Goal: Check status: Check status

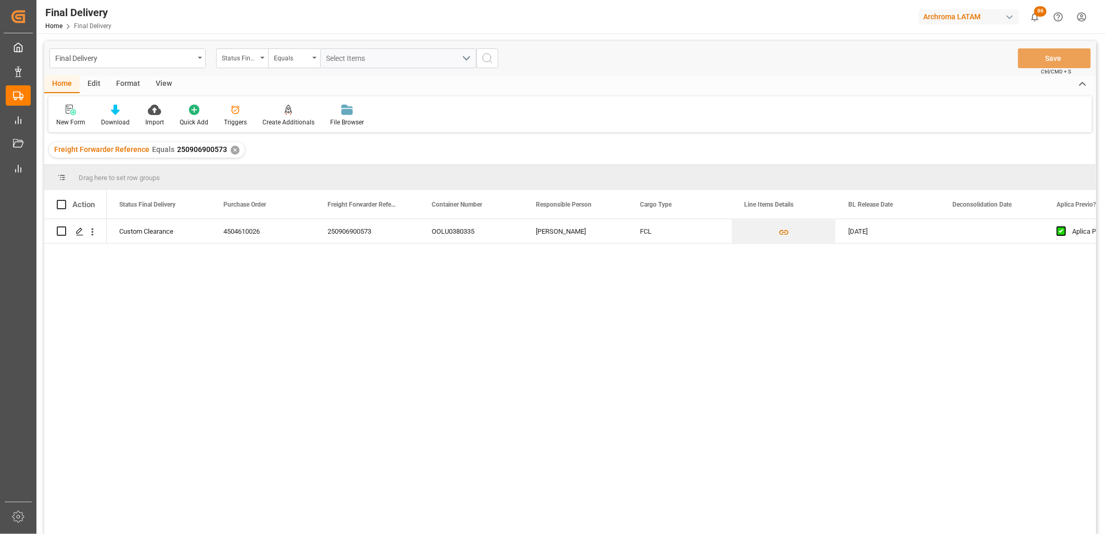
click at [232, 150] on div "✕" at bounding box center [235, 150] width 9 height 9
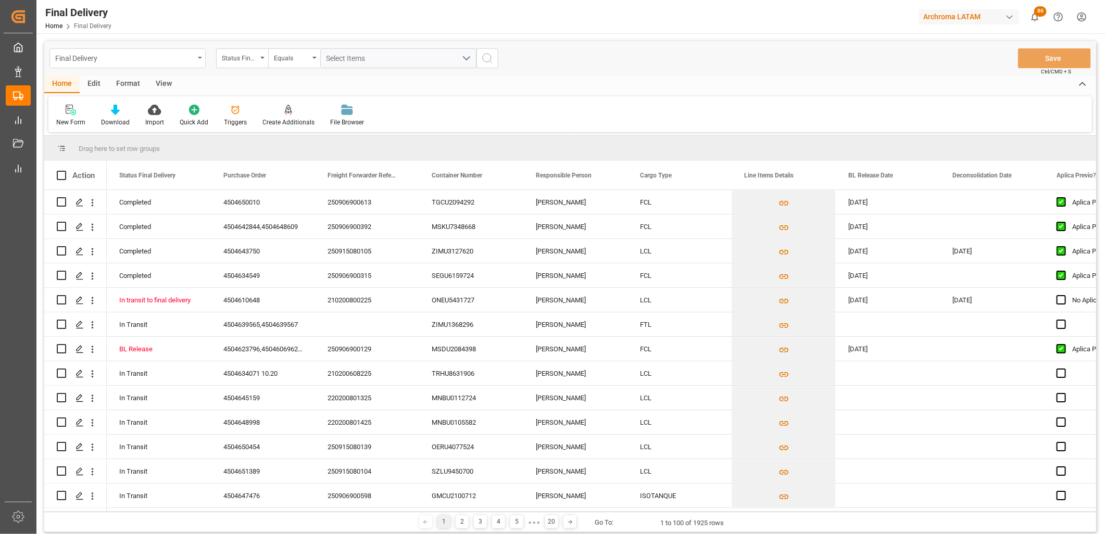
click at [191, 62] on div "Final Delivery" at bounding box center [124, 57] width 139 height 13
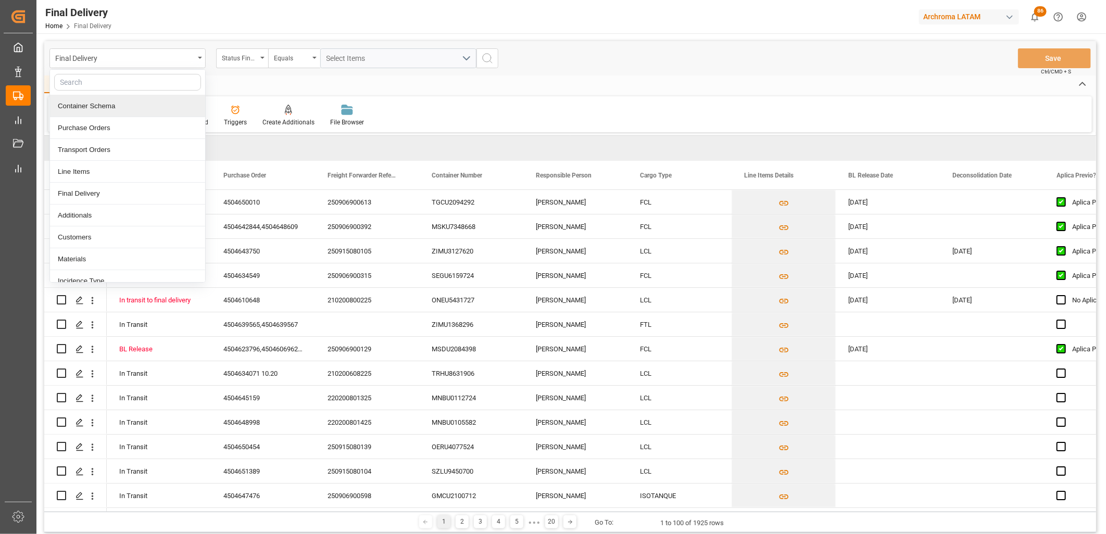
click at [141, 104] on div "Container Schema" at bounding box center [127, 106] width 155 height 22
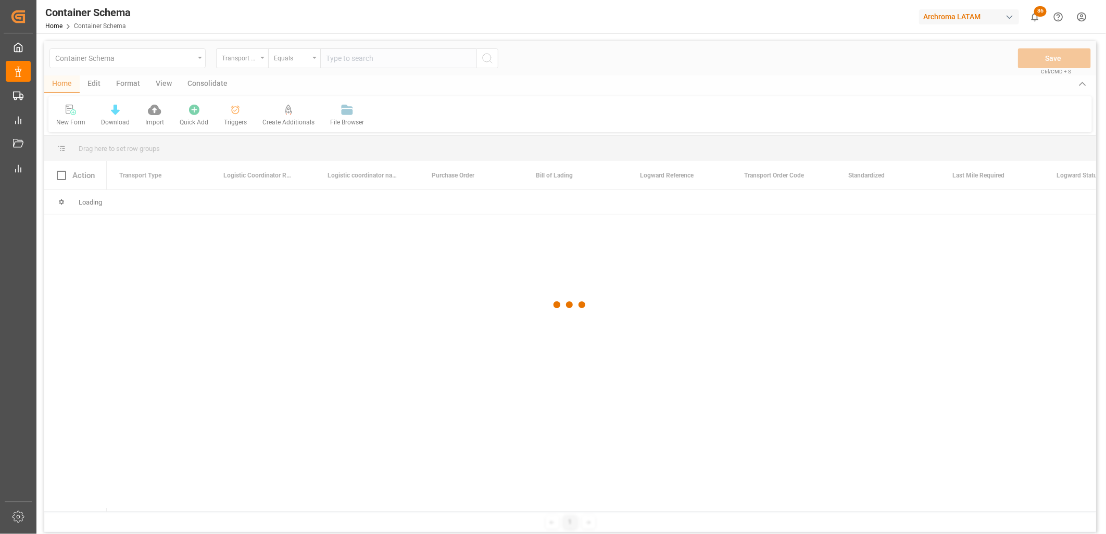
click at [257, 66] on div at bounding box center [570, 305] width 1052 height 528
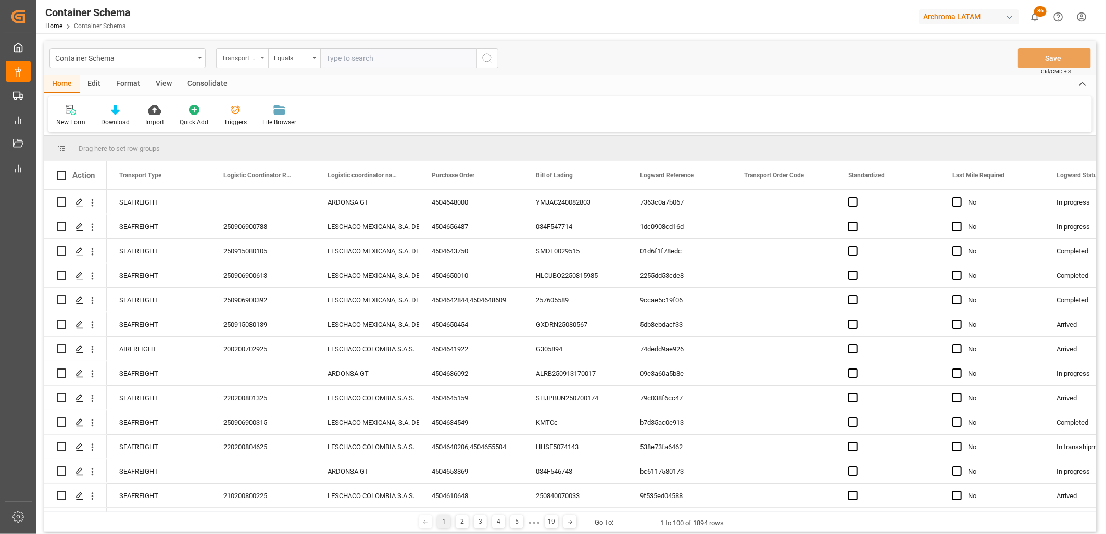
click at [259, 60] on div "Transport Type" at bounding box center [242, 58] width 52 height 20
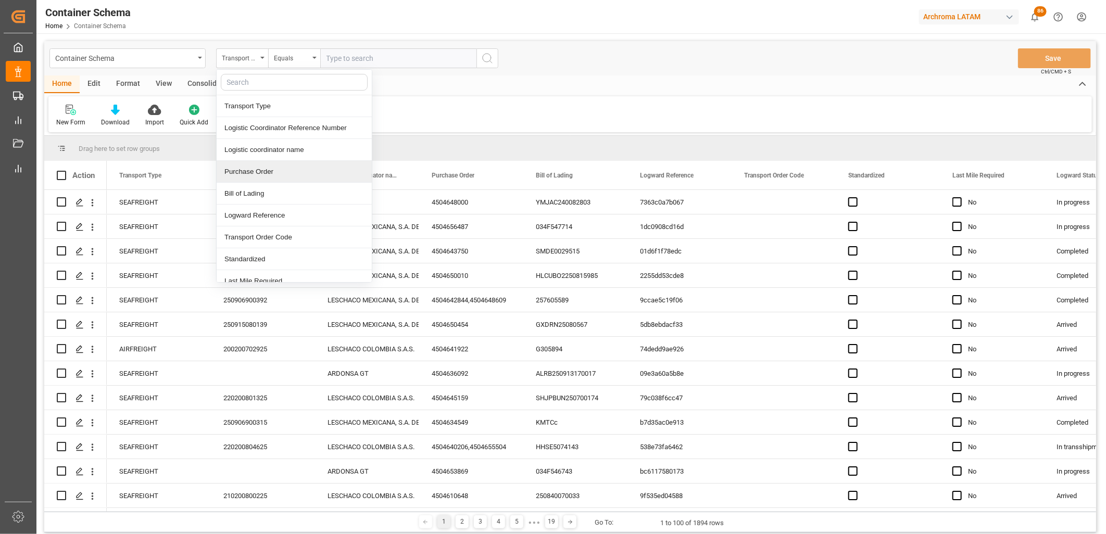
drag, startPoint x: 250, startPoint y: 174, endPoint x: 254, endPoint y: 157, distance: 18.1
click at [251, 173] on div "Purchase Order" at bounding box center [294, 172] width 155 height 22
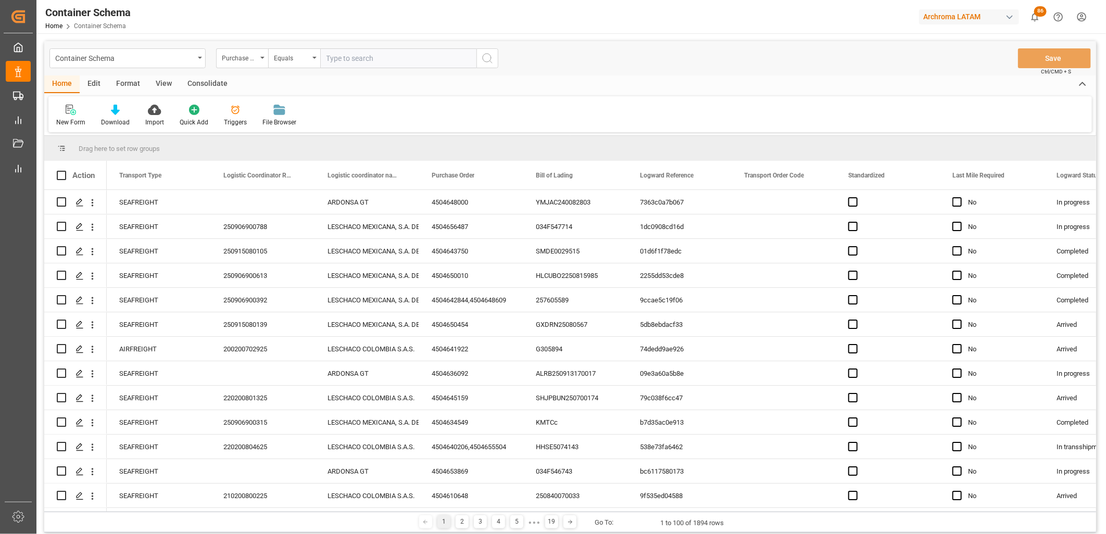
click at [336, 59] on input "text" at bounding box center [398, 58] width 156 height 20
paste input "4504656489"
type input "4504656489"
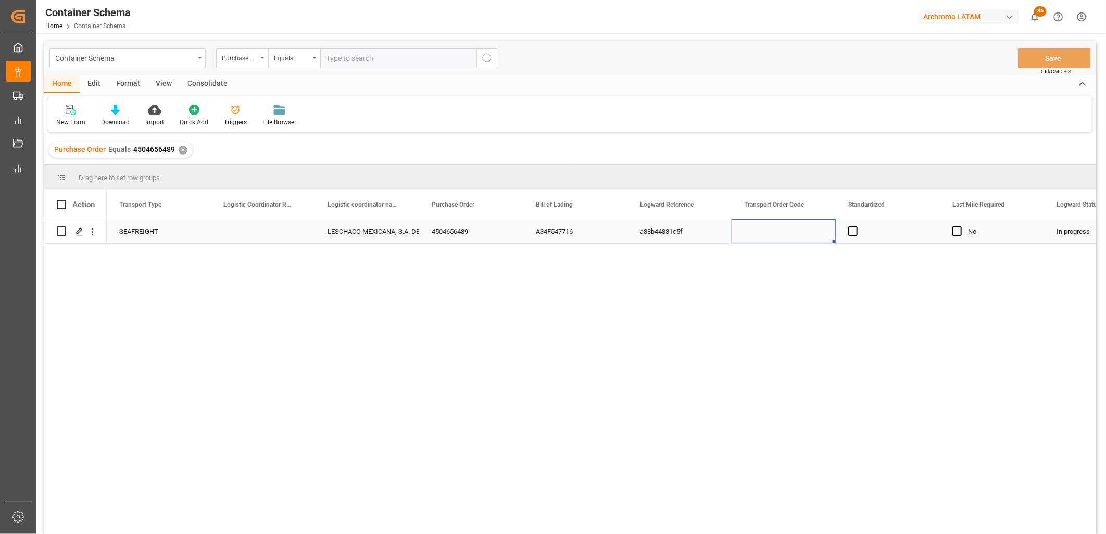
click at [777, 232] on div "Press SPACE to select this row." at bounding box center [784, 231] width 104 height 24
click at [248, 231] on div "Press SPACE to select this row." at bounding box center [263, 231] width 104 height 24
click at [248, 231] on input "Press SPACE to select this row." at bounding box center [262, 238] width 87 height 20
paste input "250906900785"
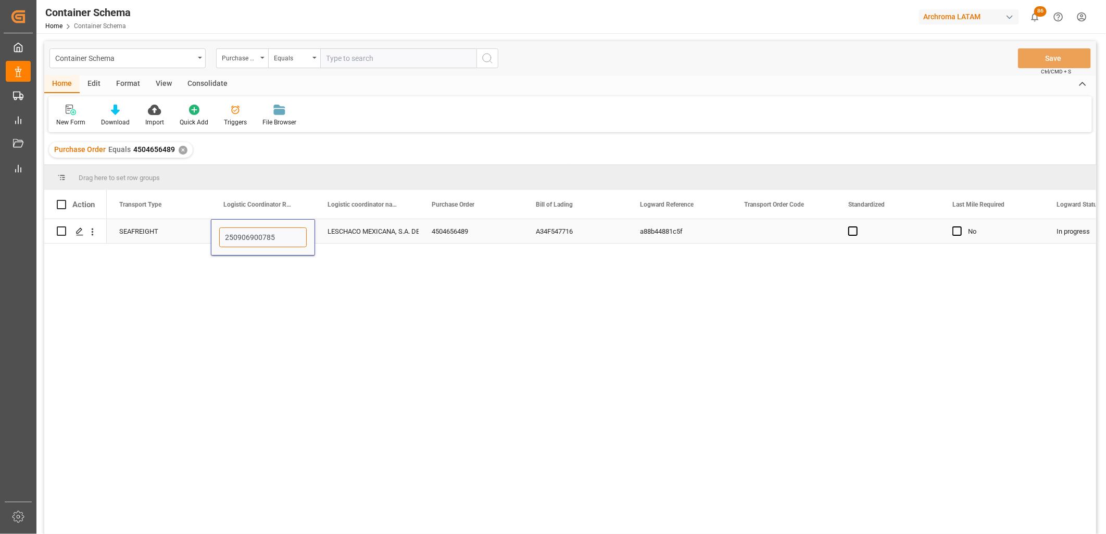
type input "250906900785"
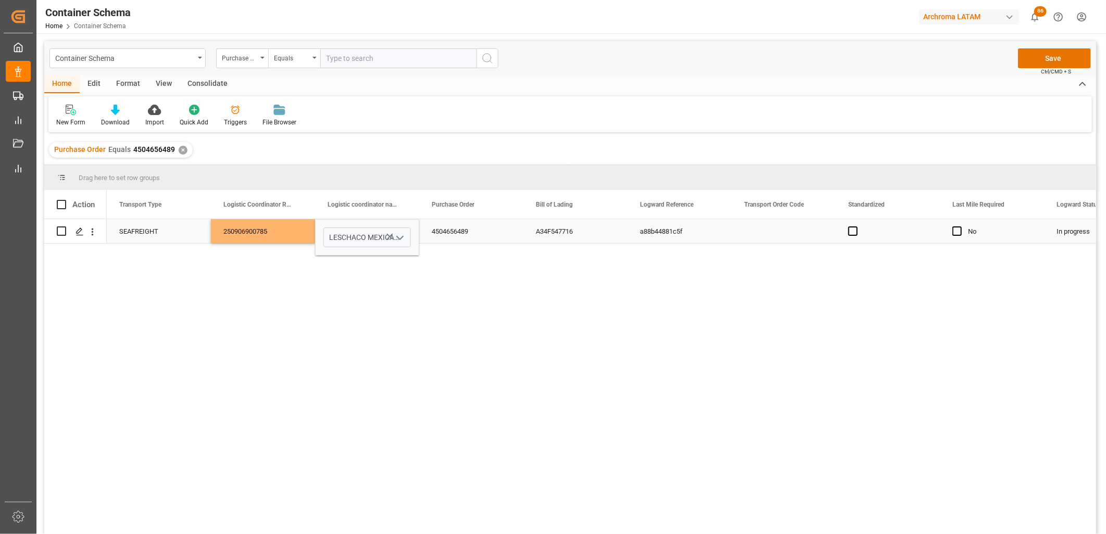
click at [780, 233] on div "Press SPACE to select this row." at bounding box center [784, 231] width 104 height 24
click at [1037, 58] on button "Save" at bounding box center [1054, 58] width 73 height 20
